Goal: Navigation & Orientation: Find specific page/section

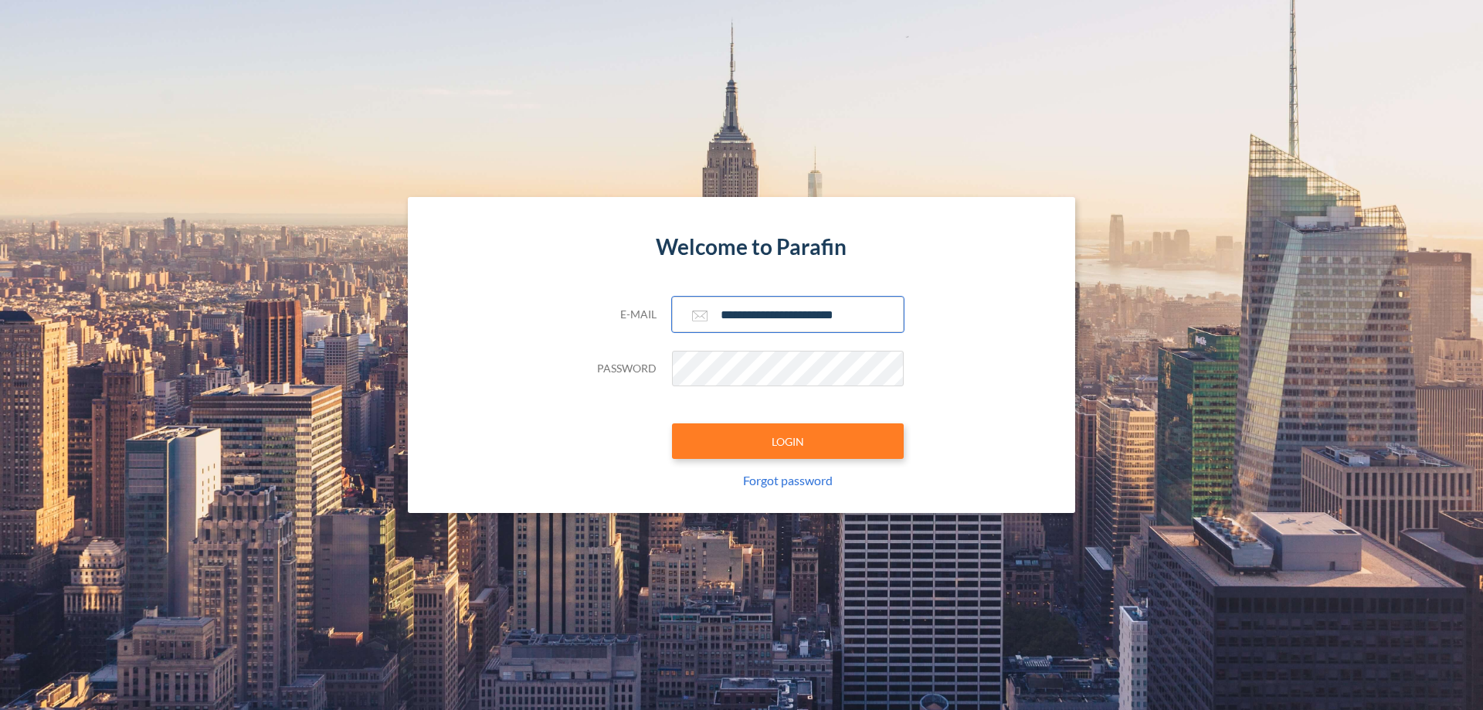
type input "**********"
click at [788, 441] on button "LOGIN" at bounding box center [788, 441] width 232 height 36
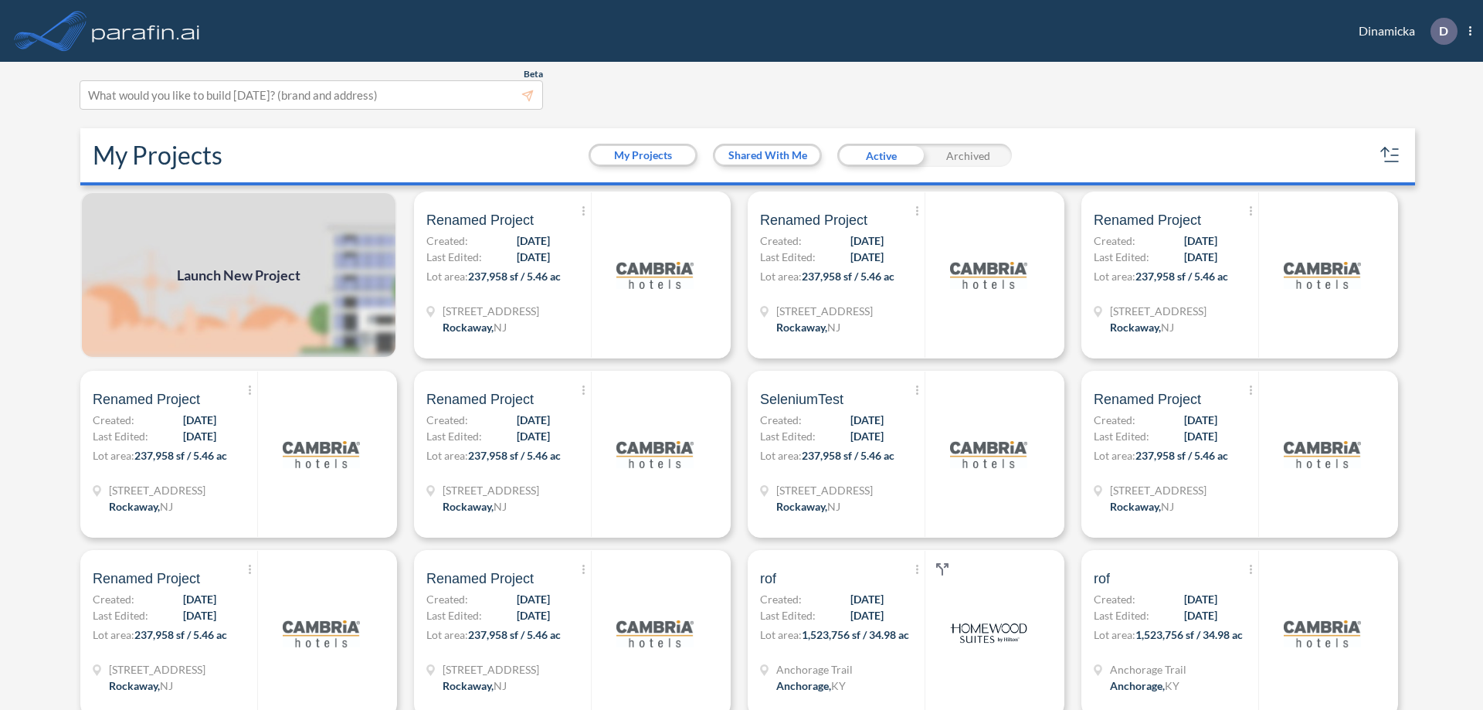
scroll to position [4, 0]
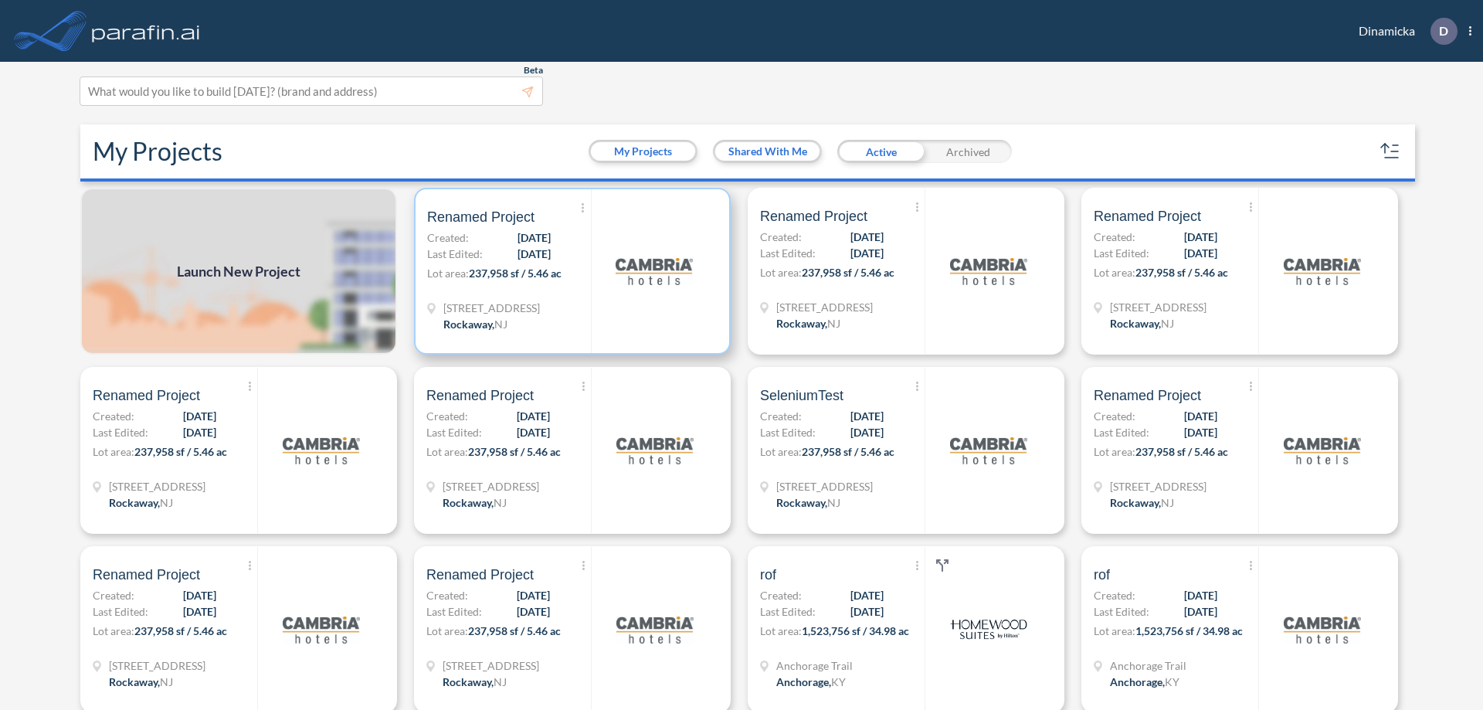
click at [569, 271] on p "Lot area: 237,958 sf / 5.46 ac" at bounding box center [509, 276] width 164 height 22
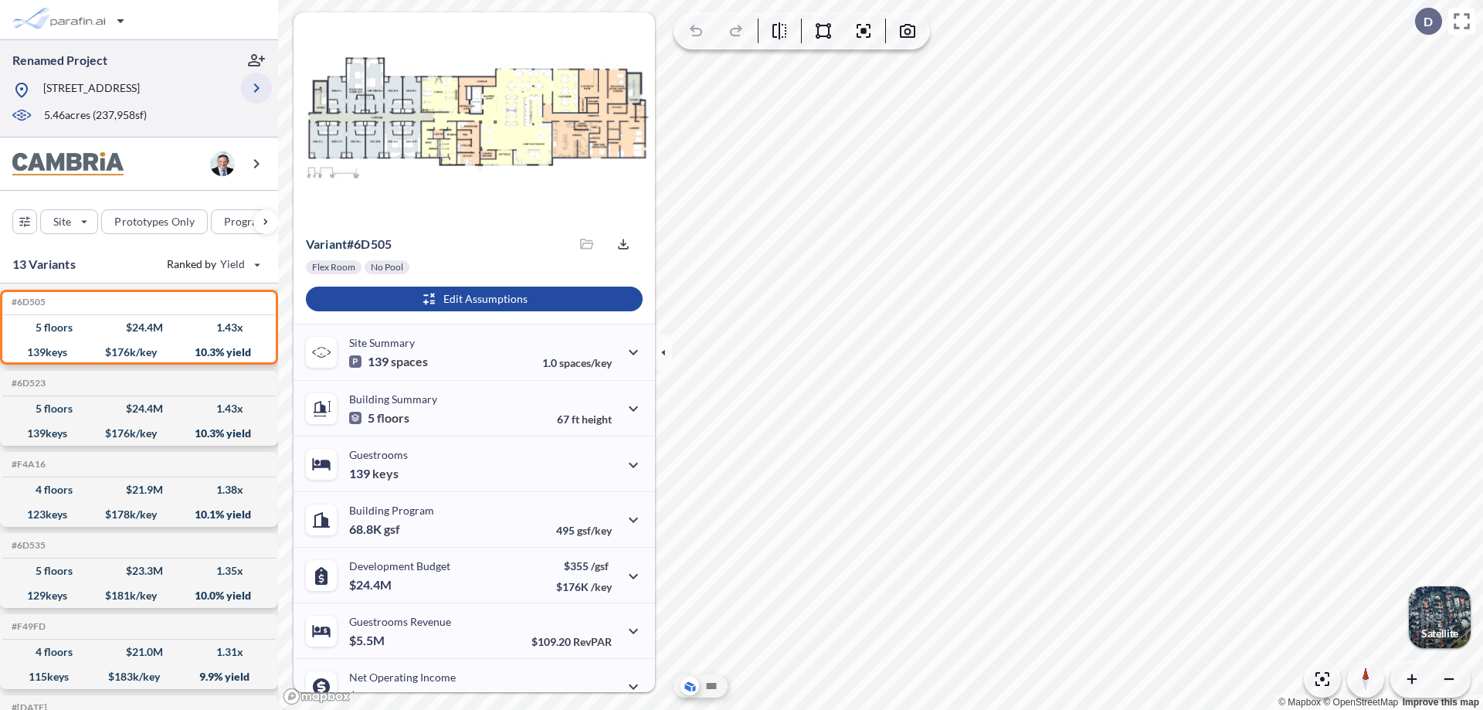
click at [256, 88] on icon "button" at bounding box center [256, 88] width 19 height 19
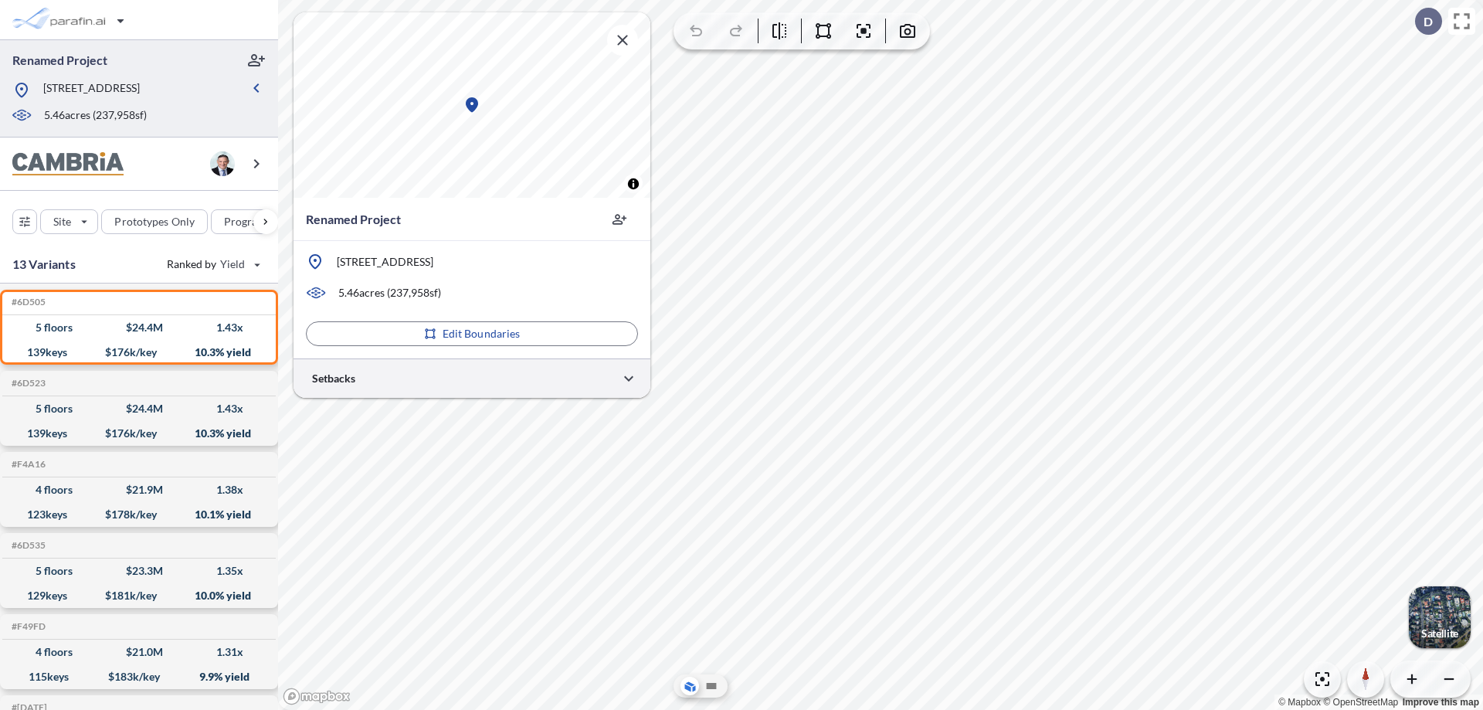
click at [472, 378] on div at bounding box center [471, 377] width 357 height 39
